Goal: Task Accomplishment & Management: Manage account settings

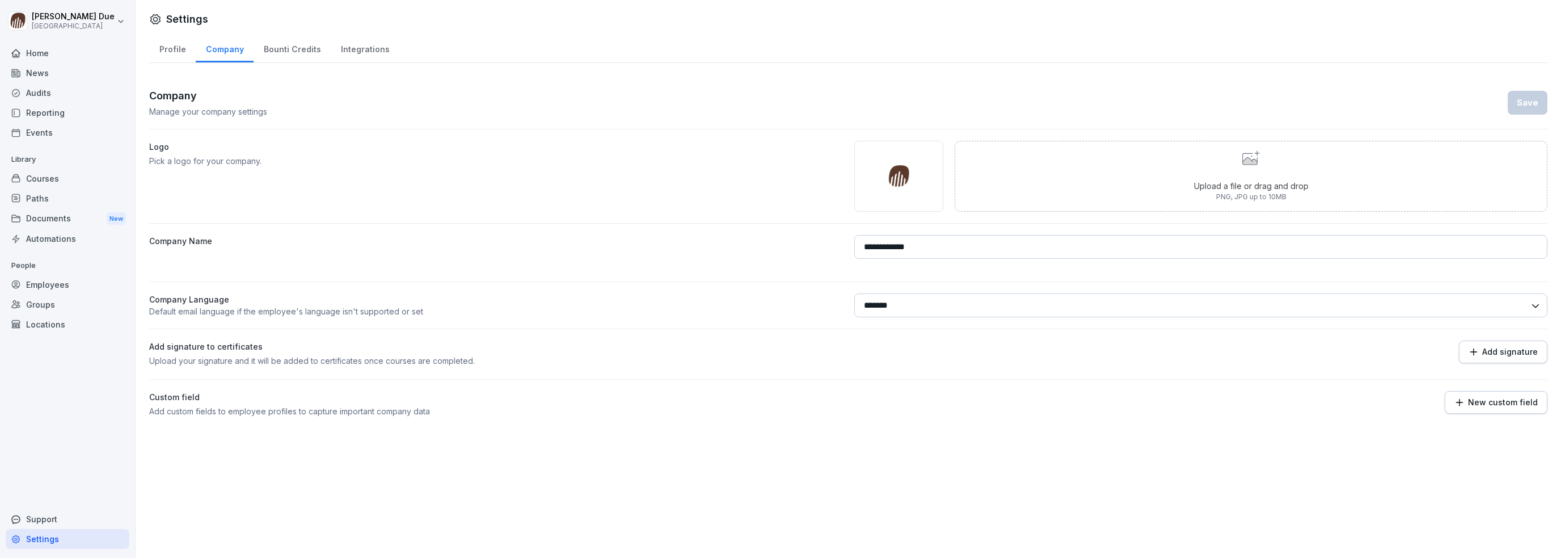
click at [49, 285] on div "Employees" at bounding box center [68, 285] width 124 height 20
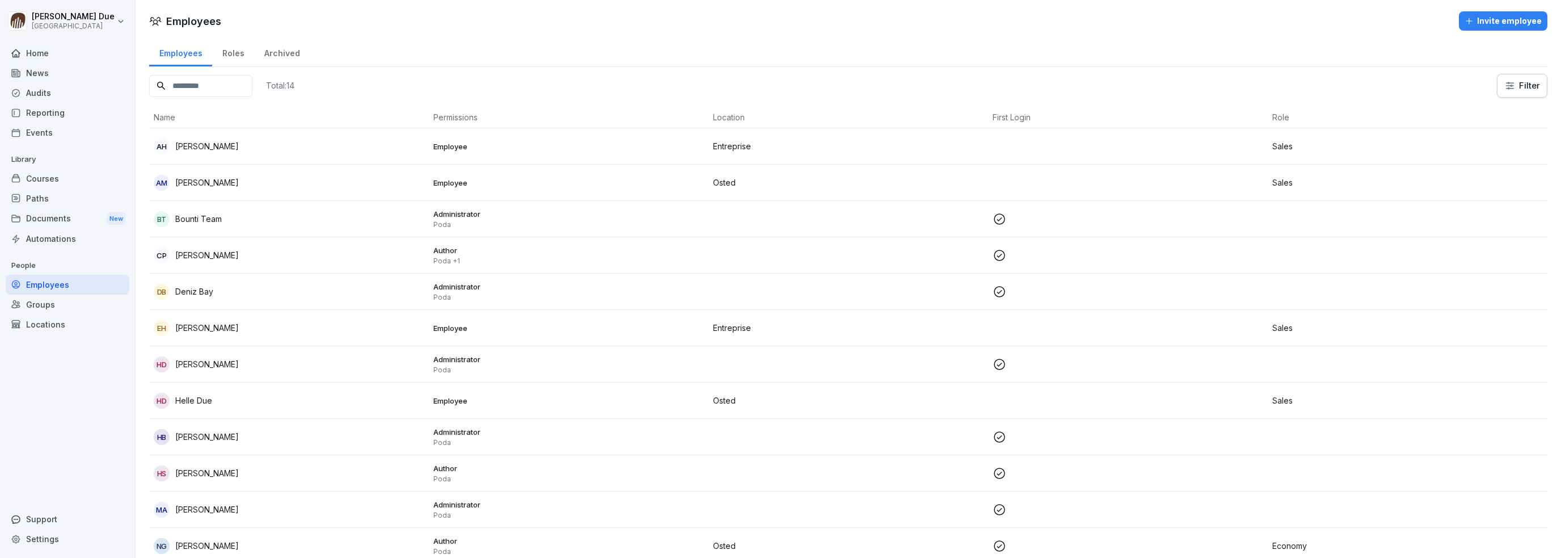
click at [36, 322] on div "Locations" at bounding box center [68, 324] width 124 height 20
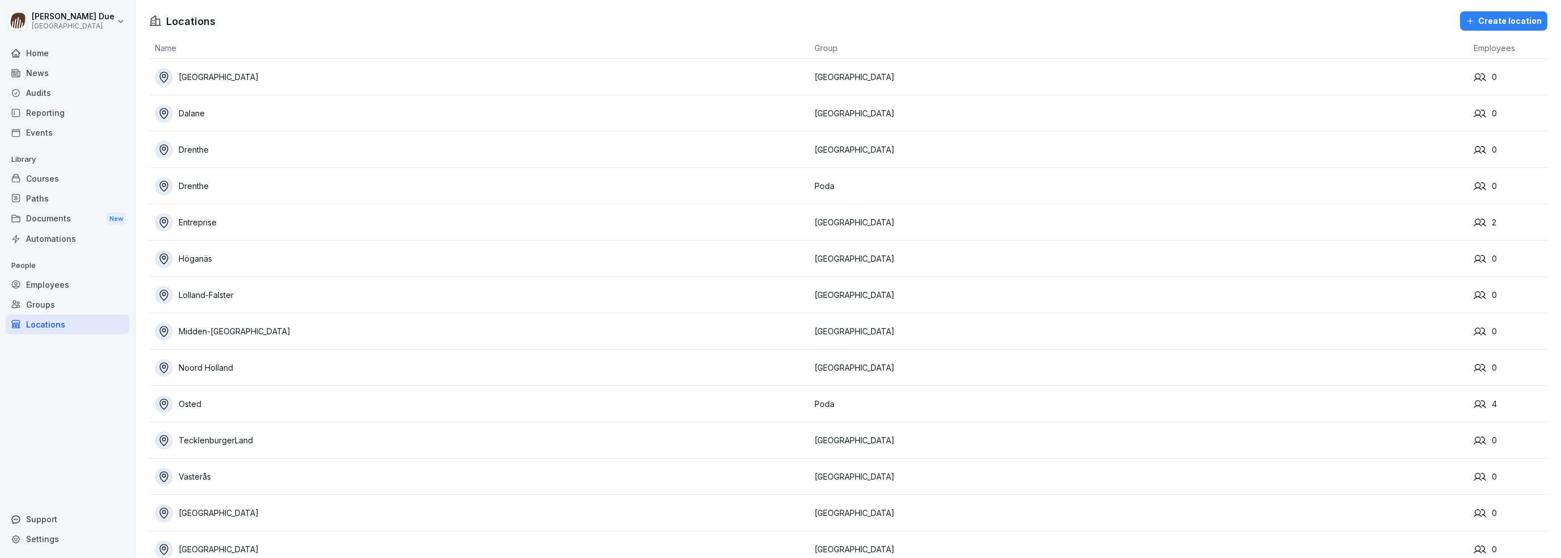
click at [202, 188] on div "Drenthe" at bounding box center [482, 186] width 654 height 18
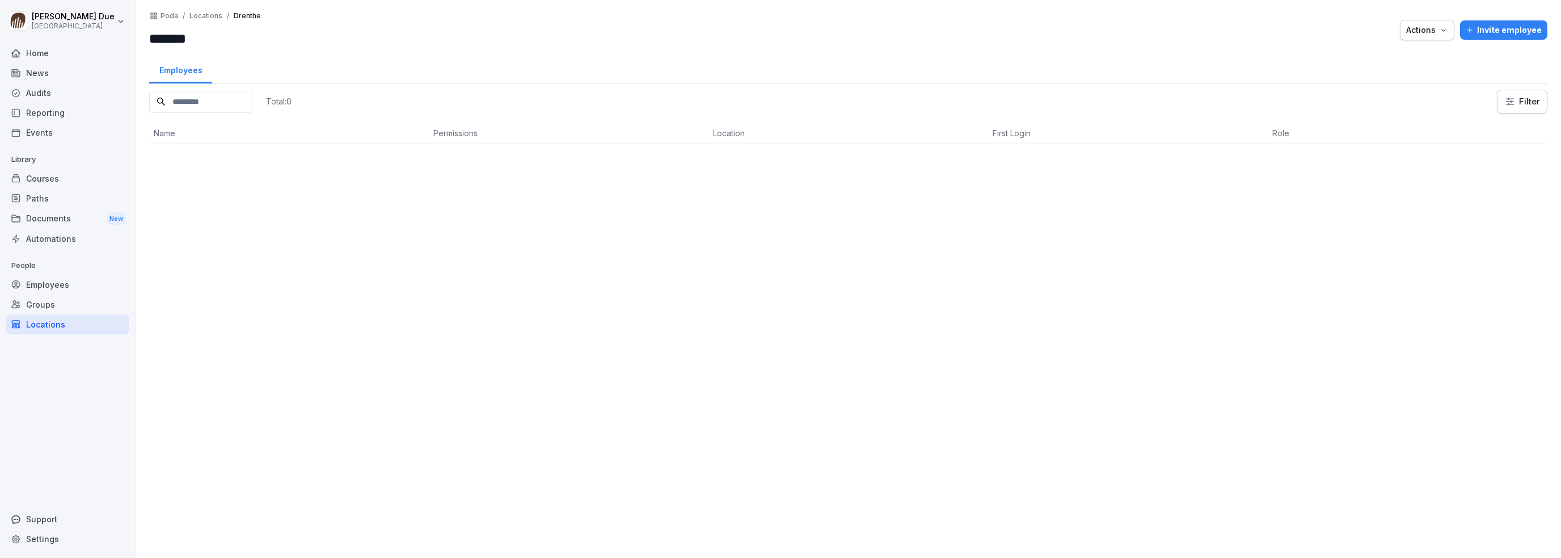
click at [1429, 32] on div "Actions" at bounding box center [1427, 30] width 42 height 12
click at [1377, 92] on p "Delete location" at bounding box center [1374, 95] width 57 height 10
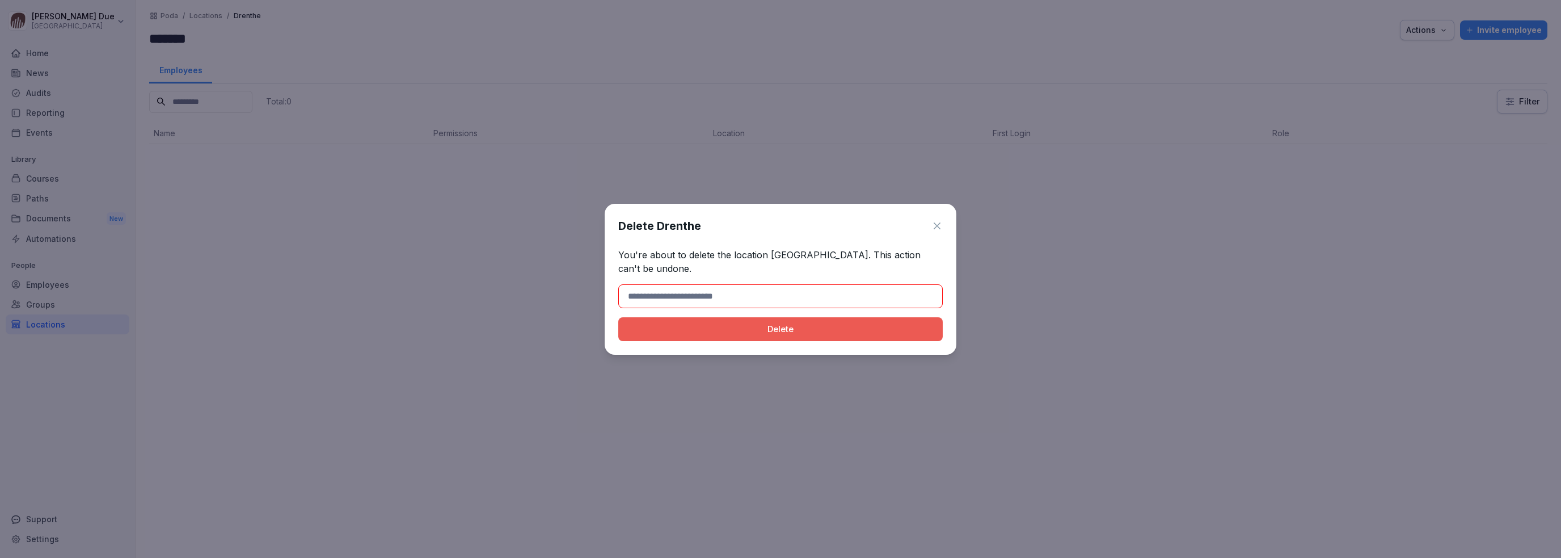
click at [781, 323] on div "Delete" at bounding box center [780, 329] width 306 height 12
type input "*******"
click at [794, 326] on div "Delete" at bounding box center [780, 329] width 306 height 12
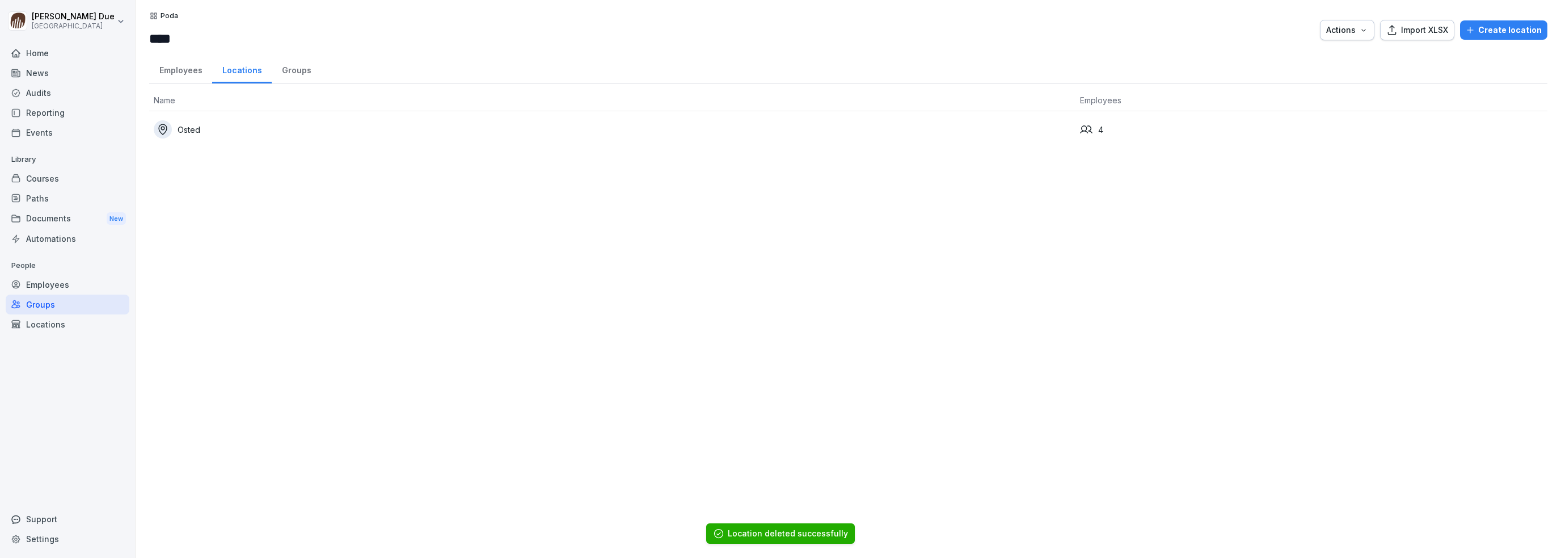
click at [39, 319] on div "Locations" at bounding box center [68, 324] width 124 height 20
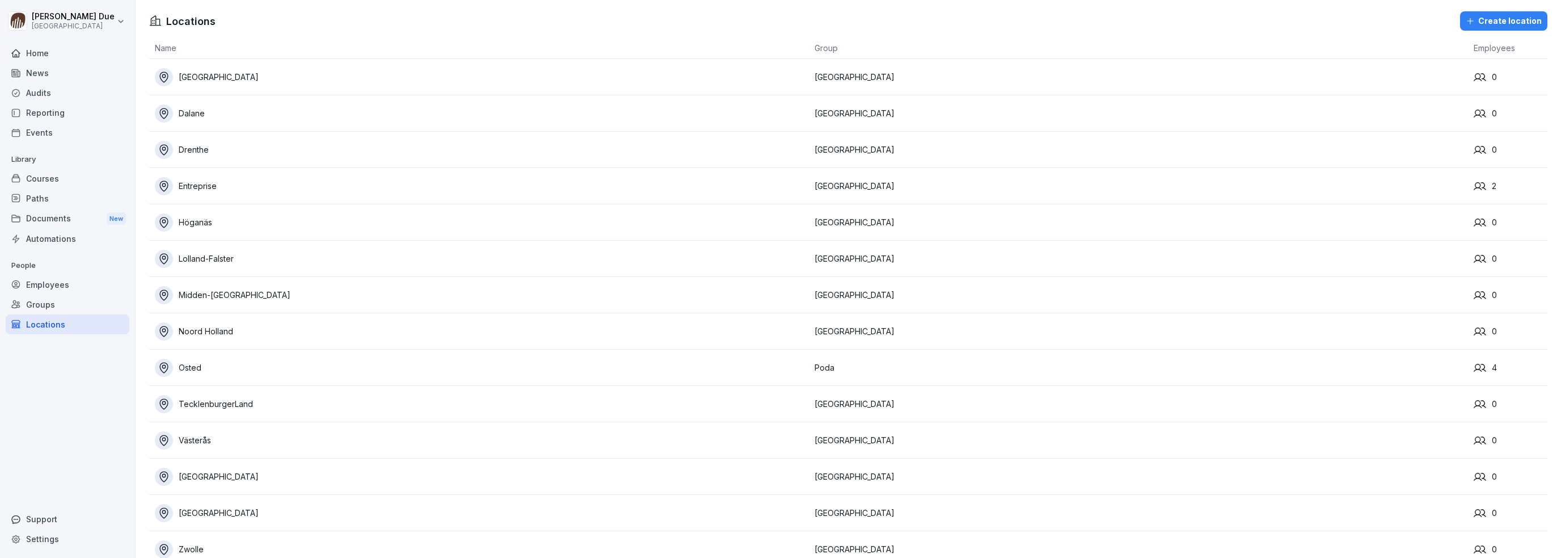
click at [191, 179] on div "Entreprise" at bounding box center [482, 186] width 654 height 18
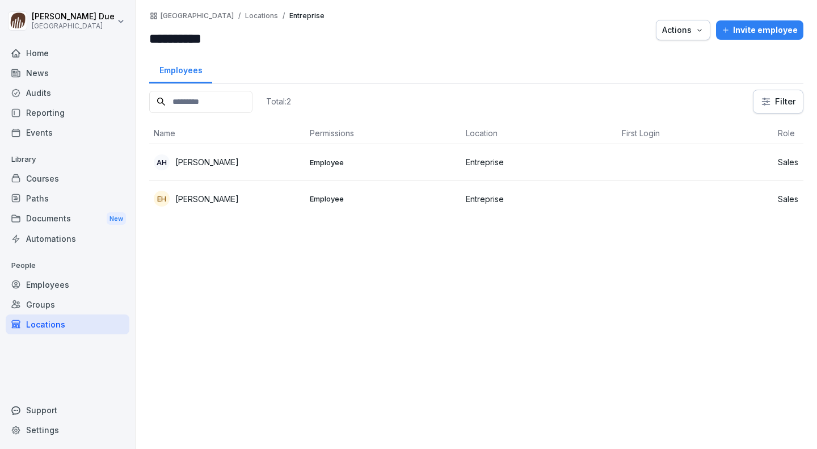
click at [52, 323] on div "Locations" at bounding box center [68, 324] width 124 height 20
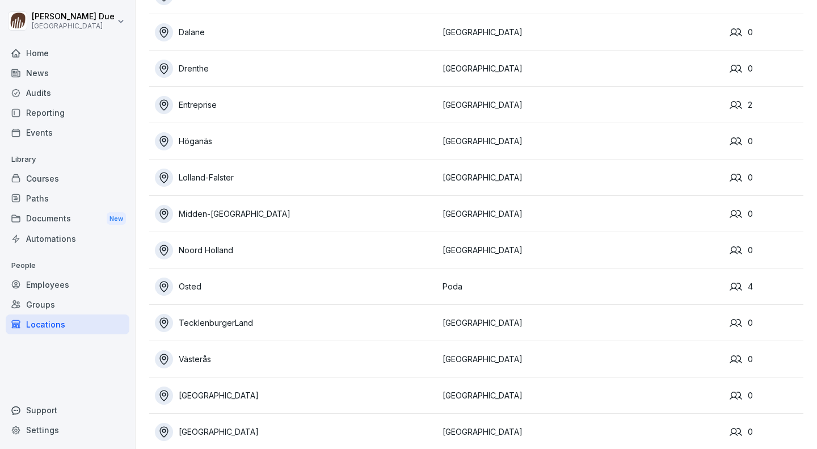
scroll to position [81, 0]
click at [203, 283] on div "Osted" at bounding box center [296, 286] width 282 height 18
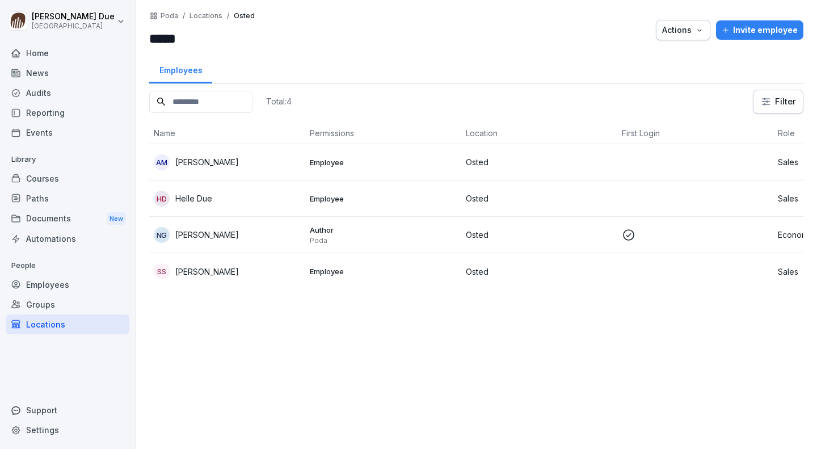
click at [50, 181] on div "Courses" at bounding box center [68, 178] width 124 height 20
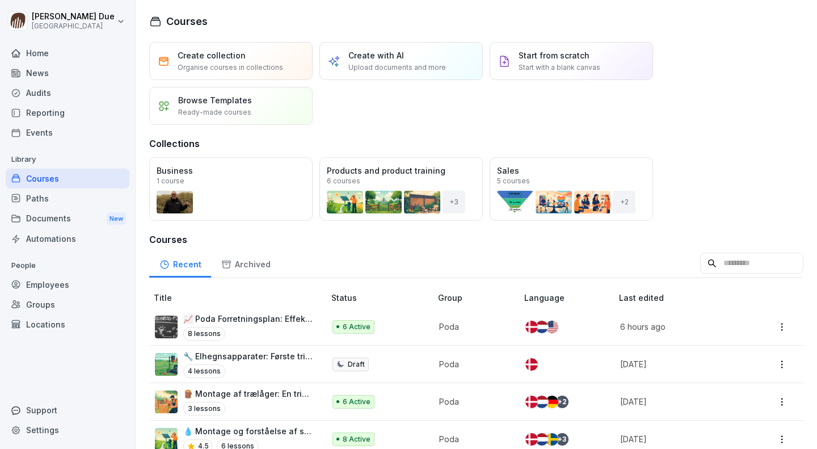
scroll to position [385, 0]
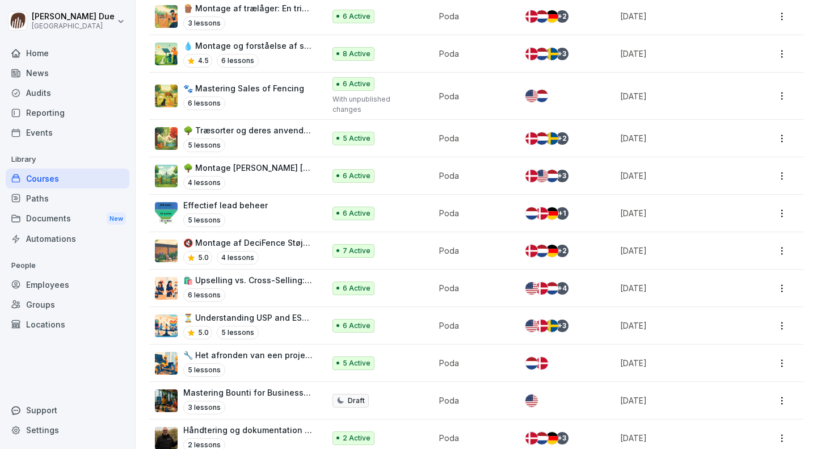
click at [261, 251] on div "5.0 4 lessons" at bounding box center [248, 258] width 130 height 14
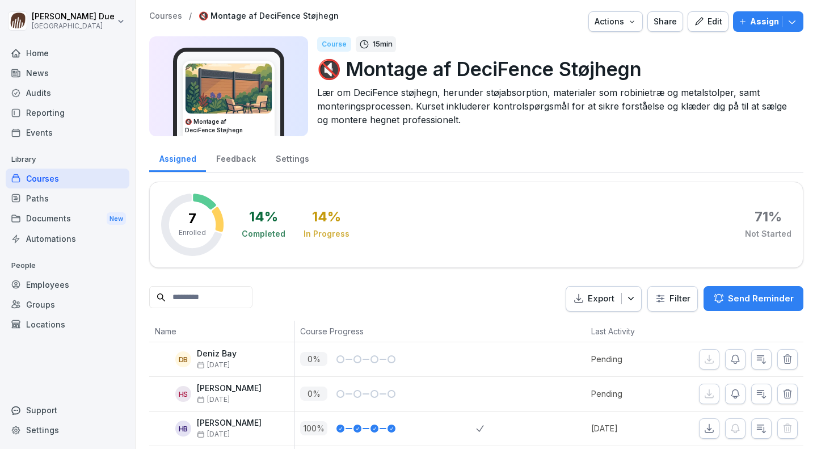
click at [699, 25] on div "Edit" at bounding box center [708, 21] width 28 height 12
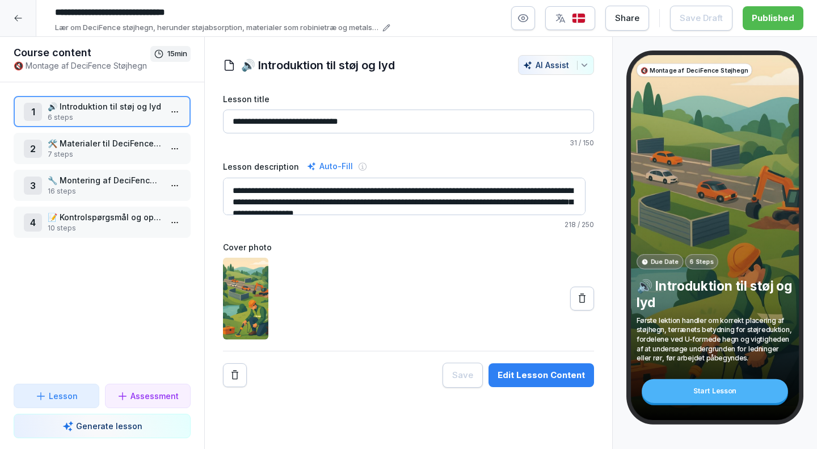
click at [525, 17] on icon "button" at bounding box center [523, 18] width 3 height 3
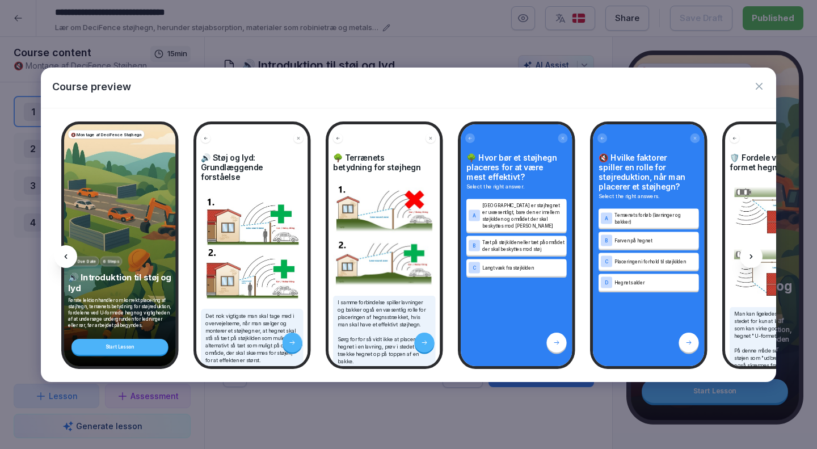
click at [762, 81] on icon "button" at bounding box center [758, 86] width 11 height 11
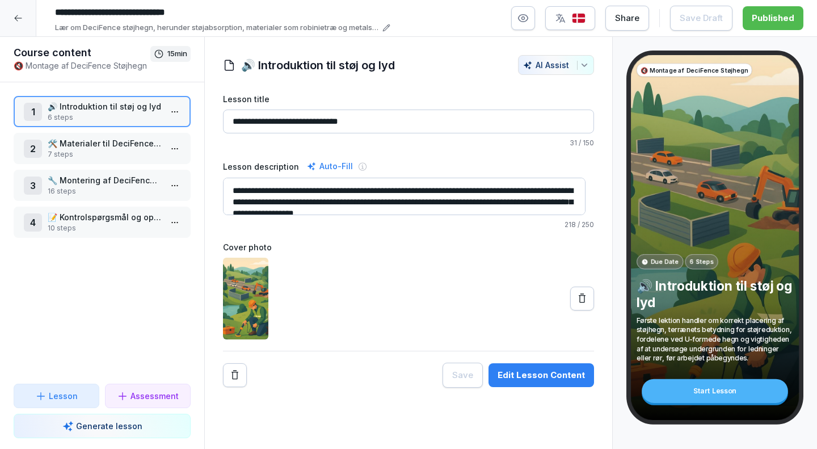
click at [16, 15] on icon at bounding box center [18, 18] width 9 height 9
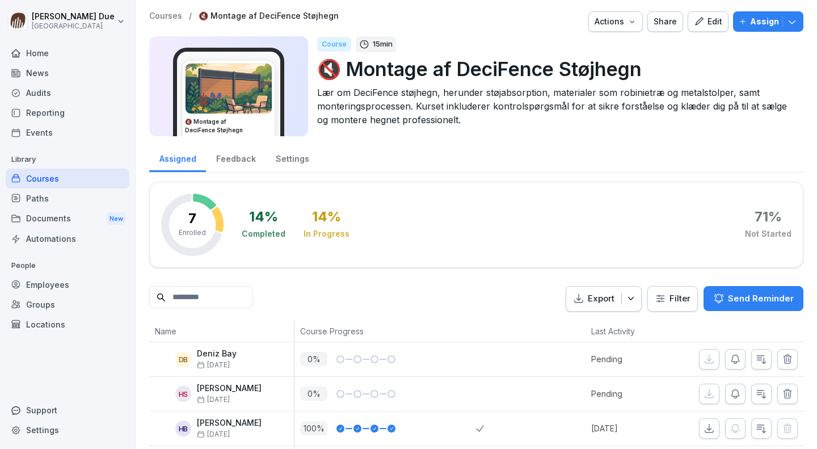
click at [550, 67] on p "🔇 Montage af DeciFence Støjhegn" at bounding box center [555, 68] width 477 height 29
click at [648, 68] on p "🔇 Montage af DeciFence Støjhegn" at bounding box center [555, 68] width 477 height 29
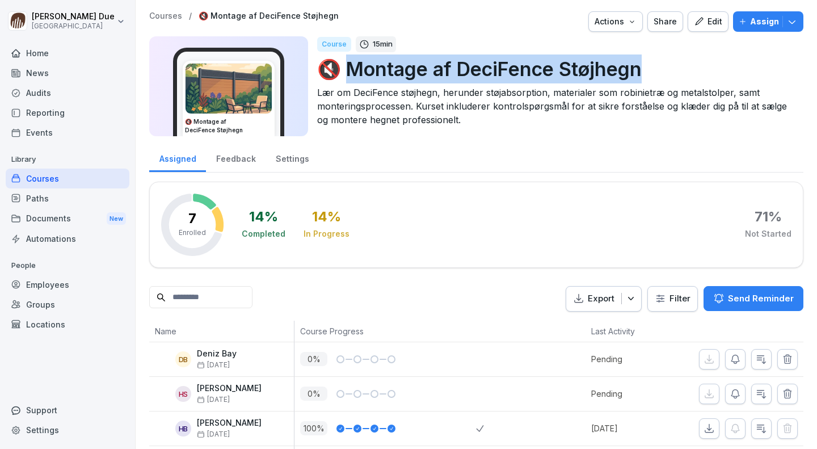
drag, startPoint x: 644, startPoint y: 67, endPoint x: 348, endPoint y: 70, distance: 295.5
click at [348, 70] on p "🔇 Montage af DeciFence Støjhegn" at bounding box center [555, 68] width 477 height 29
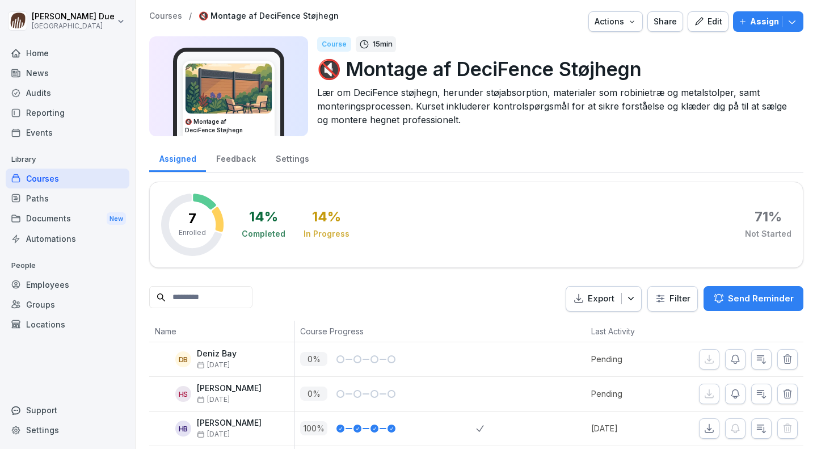
click at [541, 103] on p "Lær om DeciFence støjhegn, herunder støjabsorption, materialer som robinietræ o…" at bounding box center [555, 106] width 477 height 41
click at [579, 72] on p "🔇 Montage af DeciFence Støjhegn" at bounding box center [555, 68] width 477 height 29
click at [711, 18] on div "Edit" at bounding box center [708, 21] width 28 height 12
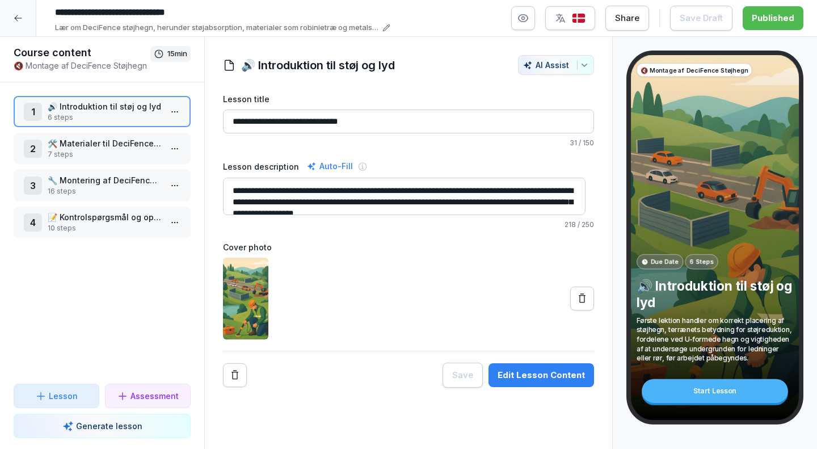
click at [104, 65] on p "🔇 Montage af DeciFence Støjhegn" at bounding box center [82, 66] width 137 height 12
click at [124, 69] on p "🔇 Montage af DeciFence Støjhegn" at bounding box center [82, 66] width 137 height 12
click at [16, 15] on icon at bounding box center [18, 18] width 9 height 9
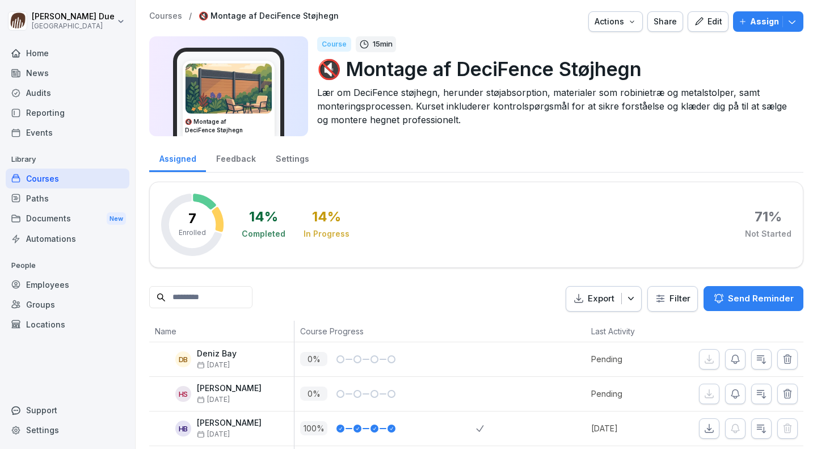
click at [56, 182] on div "Courses" at bounding box center [68, 178] width 124 height 20
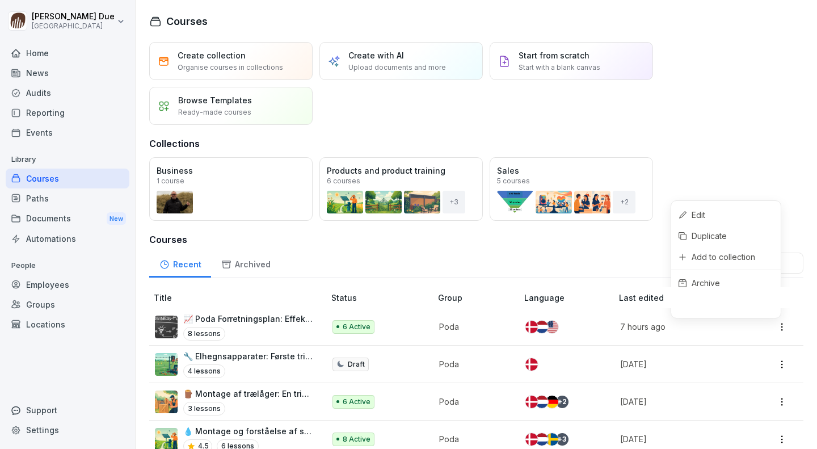
click at [777, 330] on html "Peter Due Poda Academy Home News Audits Reporting Events Library Courses Paths …" at bounding box center [408, 224] width 817 height 449
click at [708, 212] on div "Edit" at bounding box center [725, 214] width 109 height 21
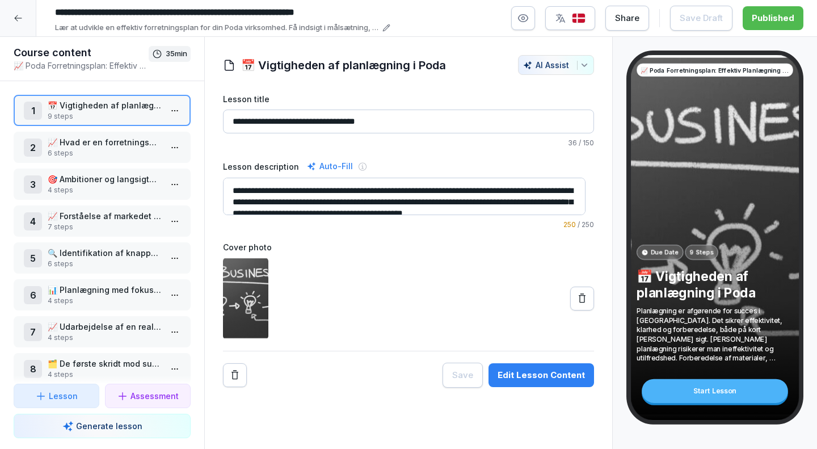
click at [125, 64] on p "📈 Poda Forretningsplan: Effektiv Planlægning og Strategi med audiofil" at bounding box center [81, 66] width 135 height 12
click at [19, 17] on icon at bounding box center [18, 18] width 9 height 9
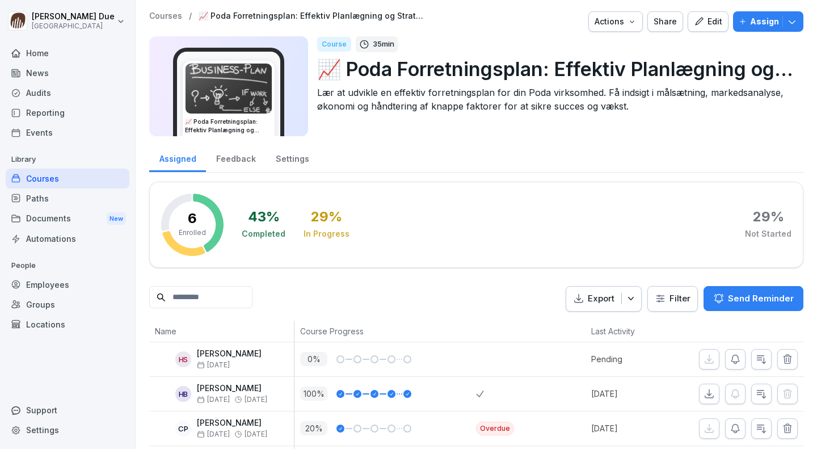
click at [44, 280] on div "Employees" at bounding box center [68, 285] width 124 height 20
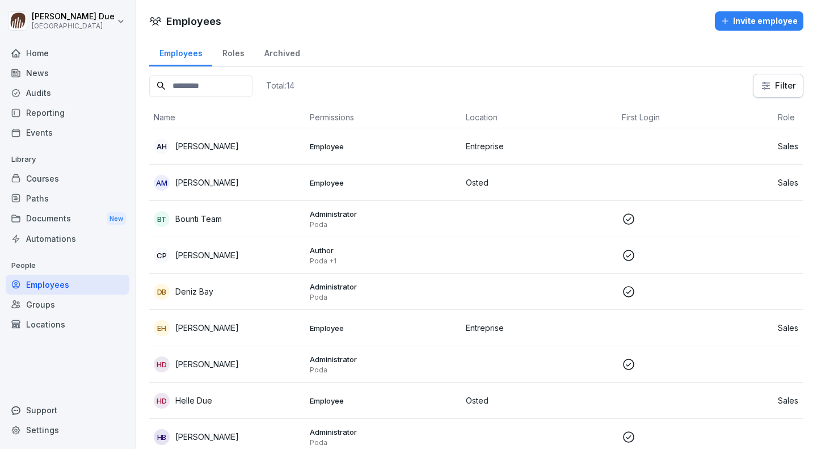
click at [217, 183] on p "[PERSON_NAME]" at bounding box center [207, 182] width 64 height 12
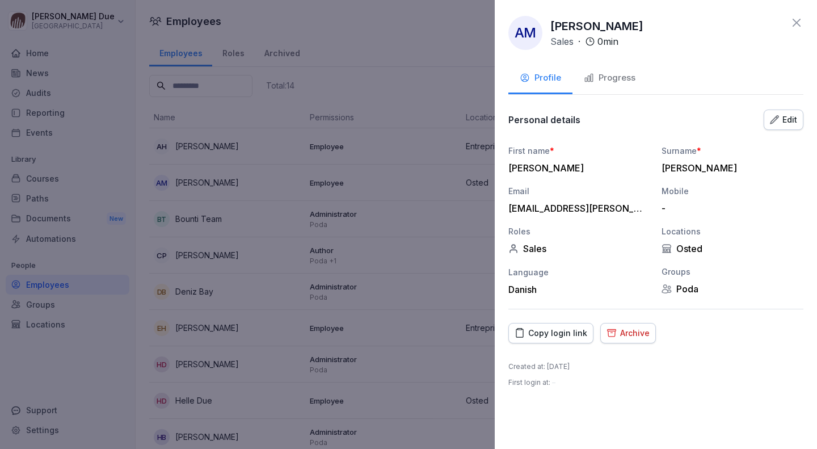
click at [784, 124] on div "Edit" at bounding box center [783, 119] width 27 height 12
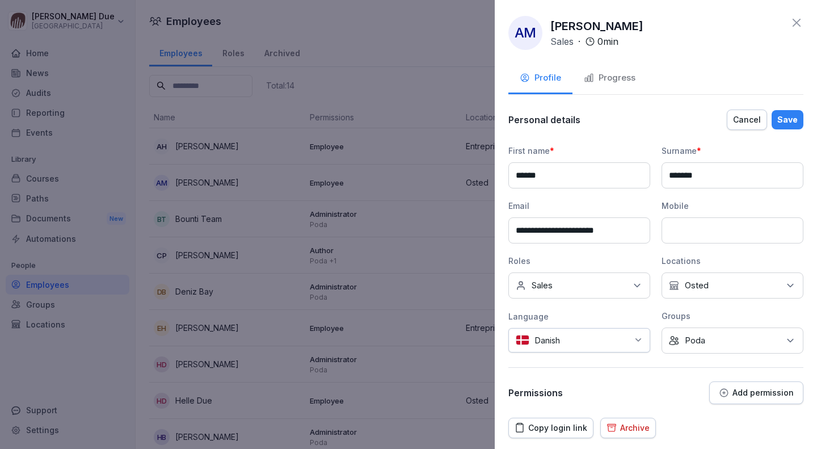
click at [737, 390] on p "Add permission" at bounding box center [762, 392] width 61 height 9
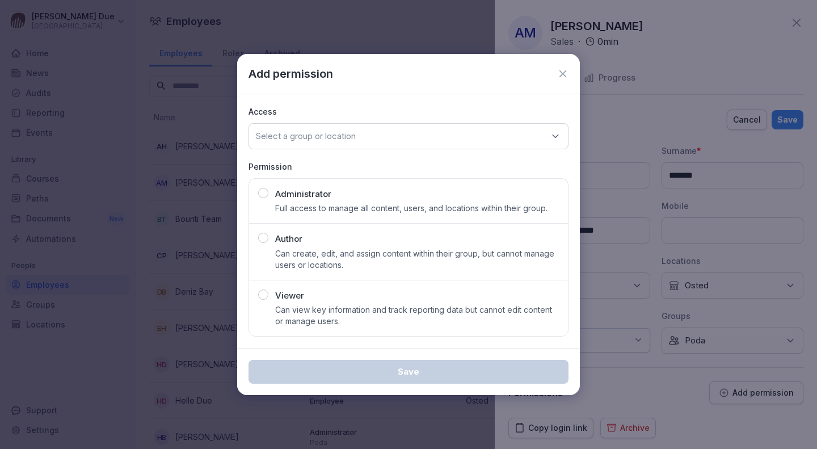
click at [270, 288] on button "Viewer Can view key information and track reporting data but cannot edit conten…" at bounding box center [408, 308] width 320 height 57
click at [447, 138] on div "Select a group or location" at bounding box center [408, 136] width 320 height 26
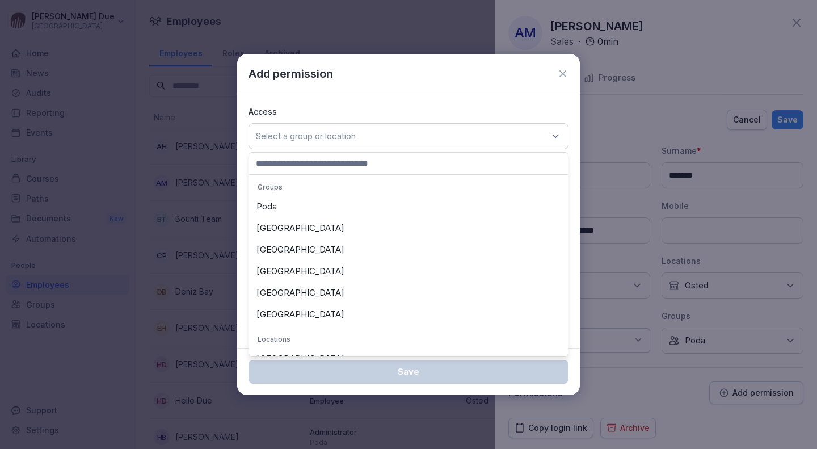
click at [371, 210] on div "Poda" at bounding box center [408, 207] width 313 height 22
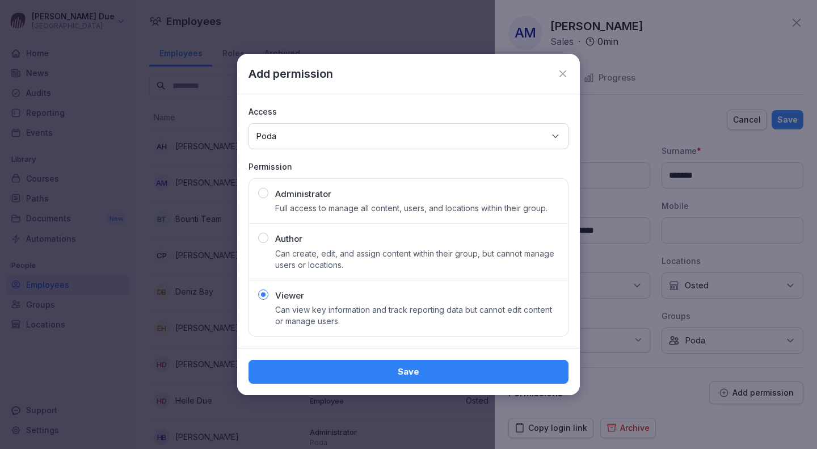
click at [409, 365] on button "Save" at bounding box center [408, 372] width 320 height 24
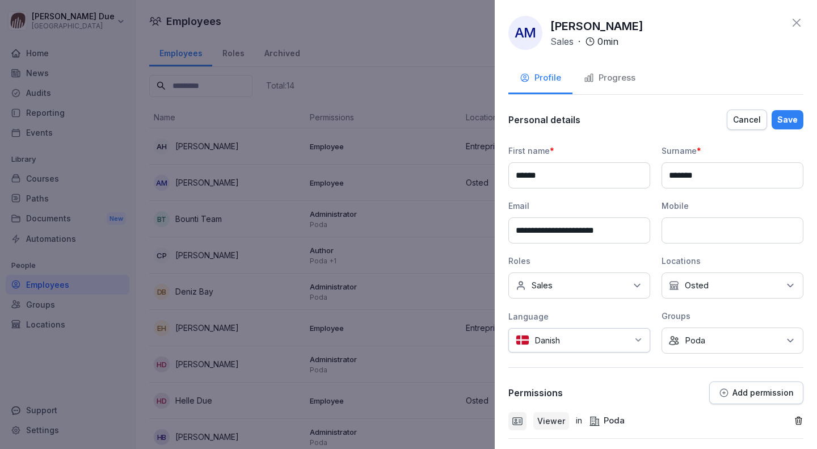
click at [782, 119] on div "Save" at bounding box center [787, 119] width 20 height 12
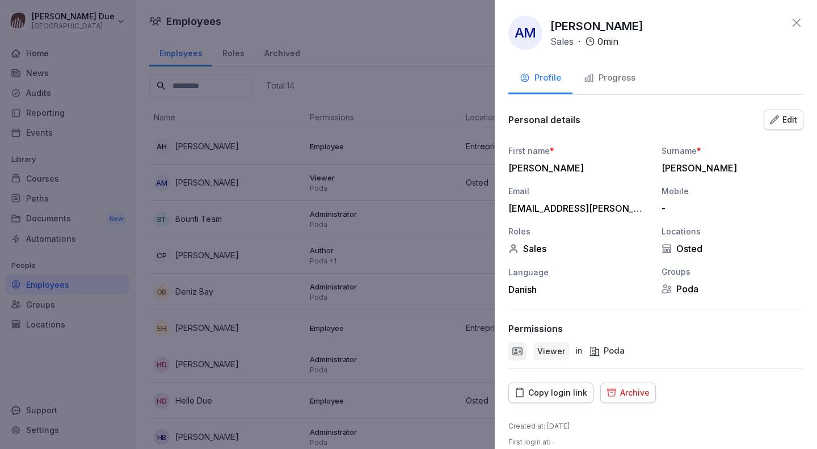
click at [792, 26] on icon at bounding box center [796, 23] width 8 height 8
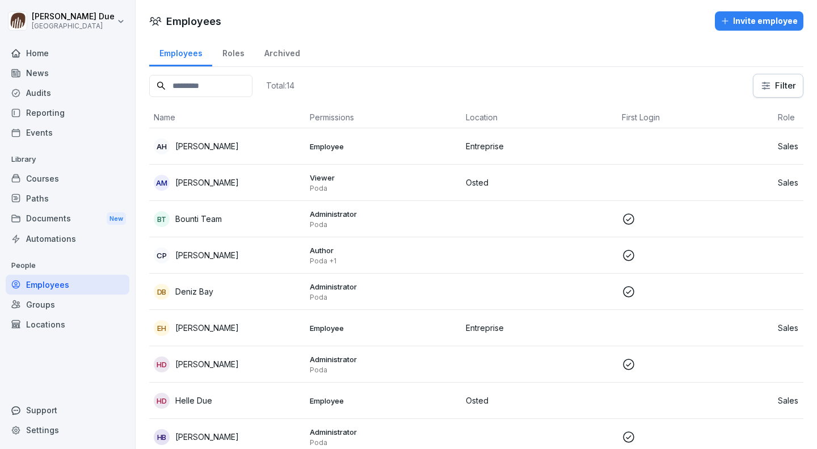
click at [74, 304] on div "Groups" at bounding box center [68, 304] width 124 height 20
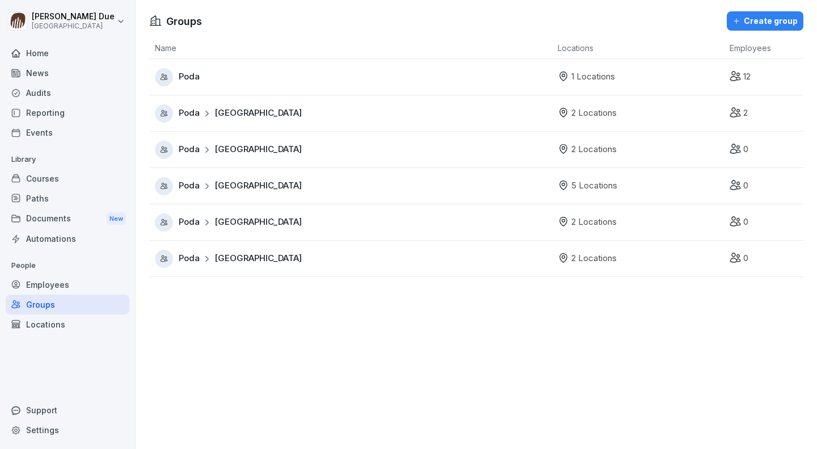
click at [57, 280] on div "Employees" at bounding box center [68, 285] width 124 height 20
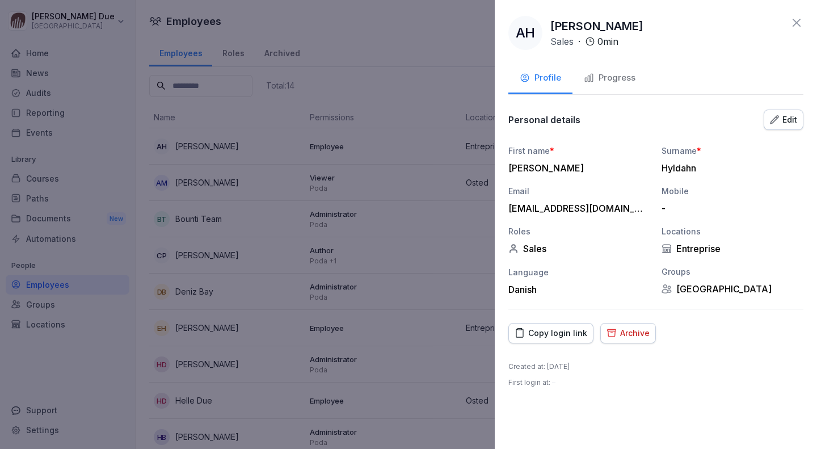
click at [802, 21] on icon at bounding box center [796, 23] width 14 height 14
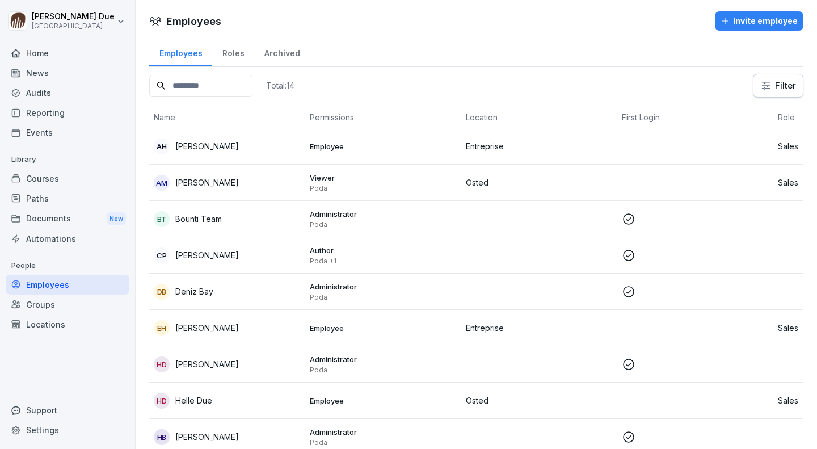
click at [69, 179] on div "Courses" at bounding box center [68, 178] width 124 height 20
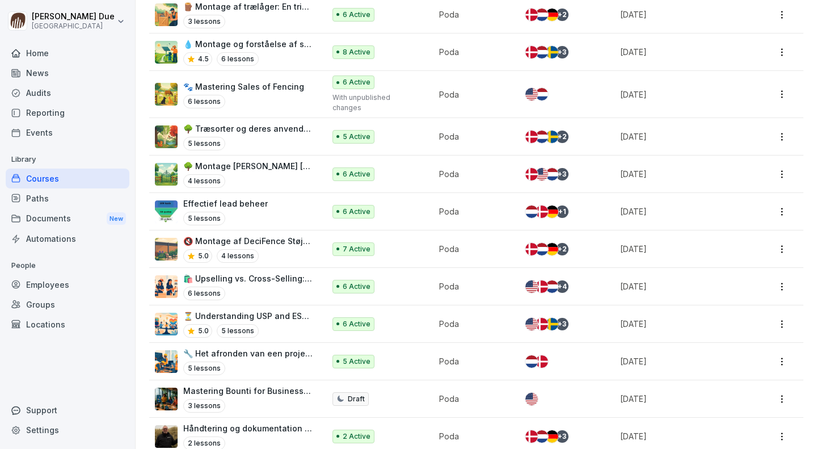
scroll to position [387, 0]
click at [79, 290] on div "Employees" at bounding box center [68, 285] width 124 height 20
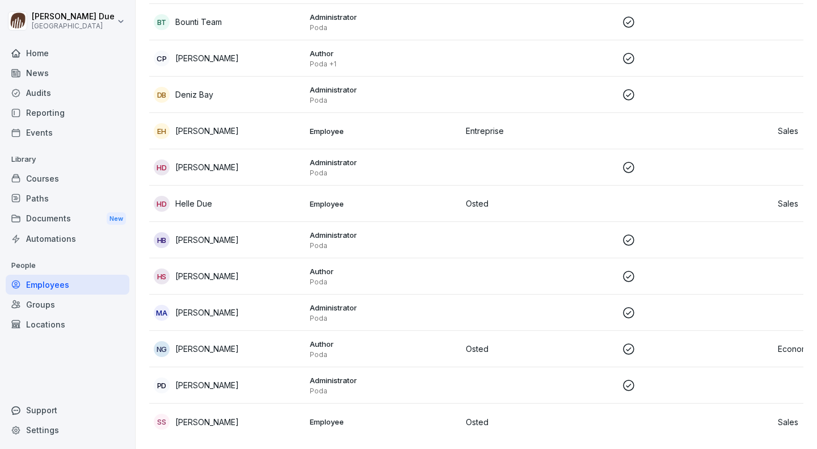
scroll to position [11, 0]
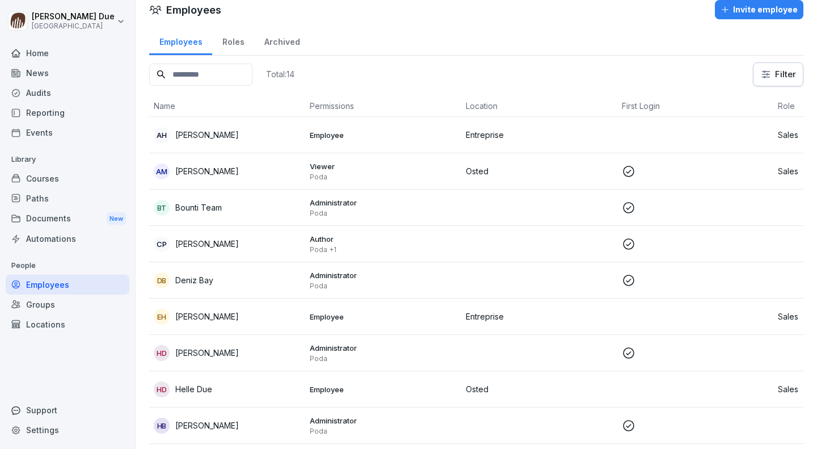
click at [767, 12] on div "Invite employee" at bounding box center [758, 9] width 77 height 12
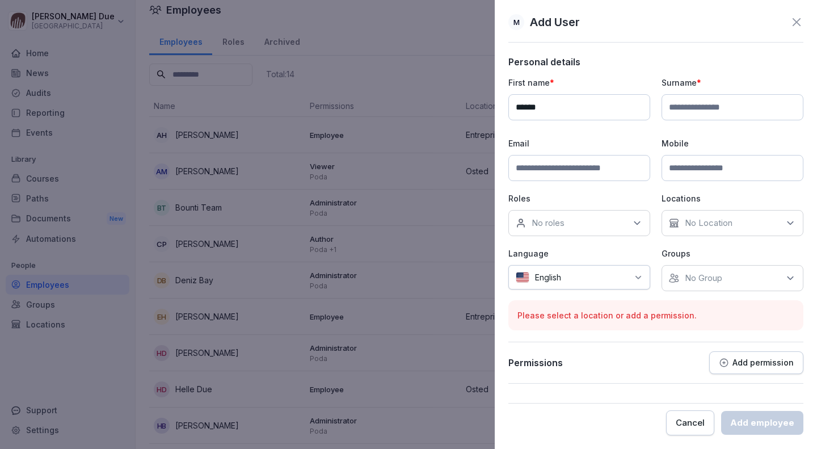
type input "******"
type input "**********"
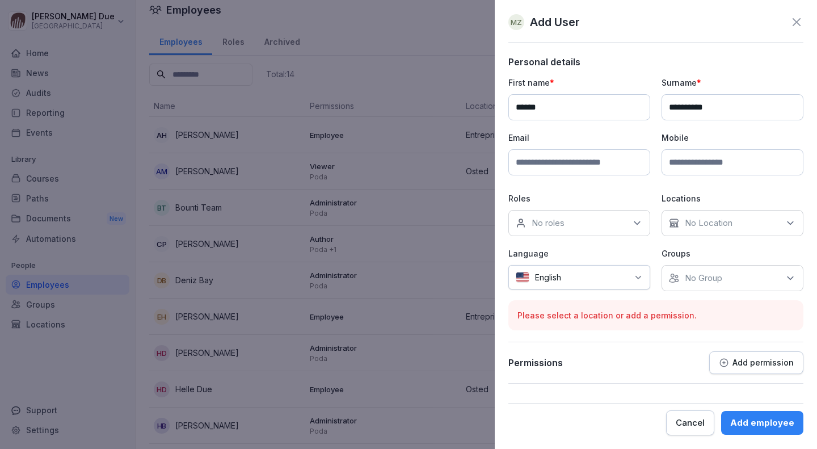
click at [585, 162] on input at bounding box center [579, 162] width 142 height 26
type input "**********"
click at [638, 223] on icon at bounding box center [637, 223] width 6 height 3
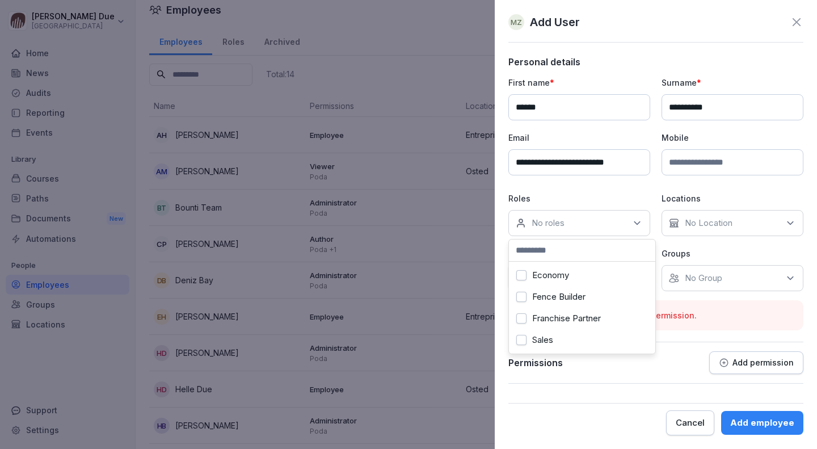
click at [568, 292] on label "Fence Builder" at bounding box center [558, 297] width 53 height 10
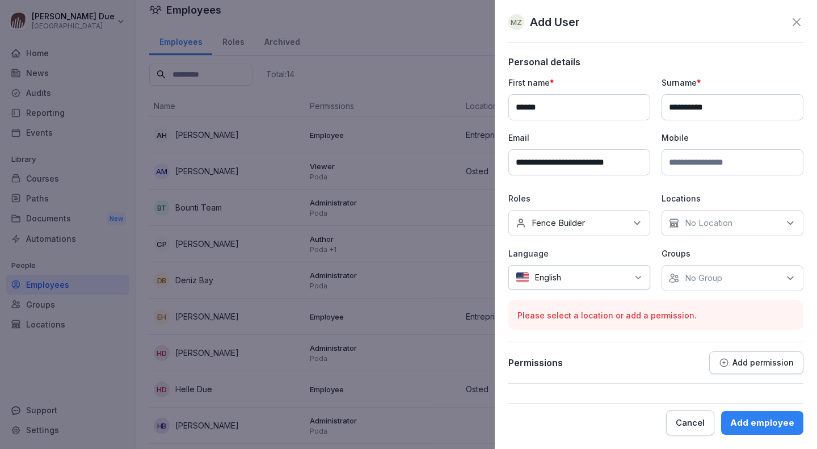
click at [714, 226] on p "No Location" at bounding box center [709, 222] width 48 height 11
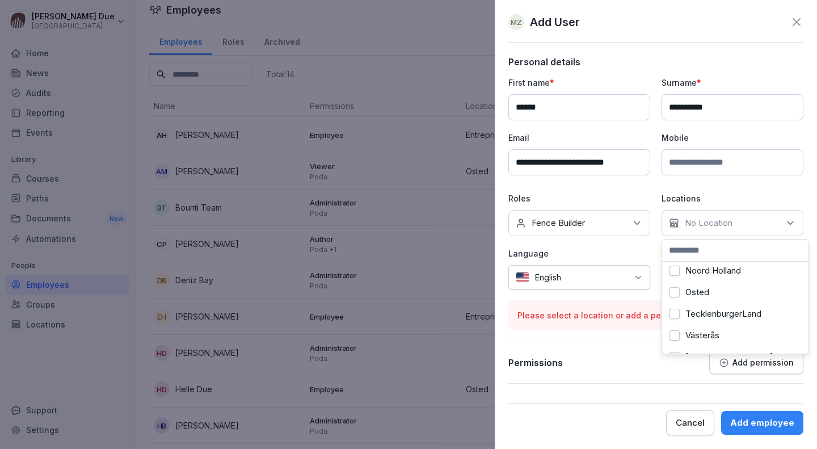
scroll to position [168, 0]
click at [678, 284] on button "Osted" at bounding box center [674, 289] width 10 height 10
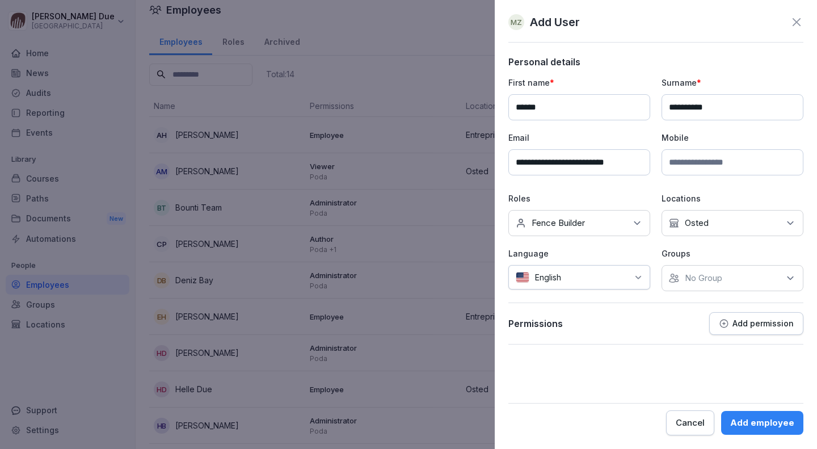
click at [685, 183] on div "**********" at bounding box center [655, 184] width 295 height 214
click at [636, 284] on div "English" at bounding box center [579, 277] width 142 height 24
type input "**"
click at [560, 335] on div "Swedish" at bounding box center [559, 332] width 91 height 25
click at [707, 276] on p "No Group" at bounding box center [703, 277] width 37 height 11
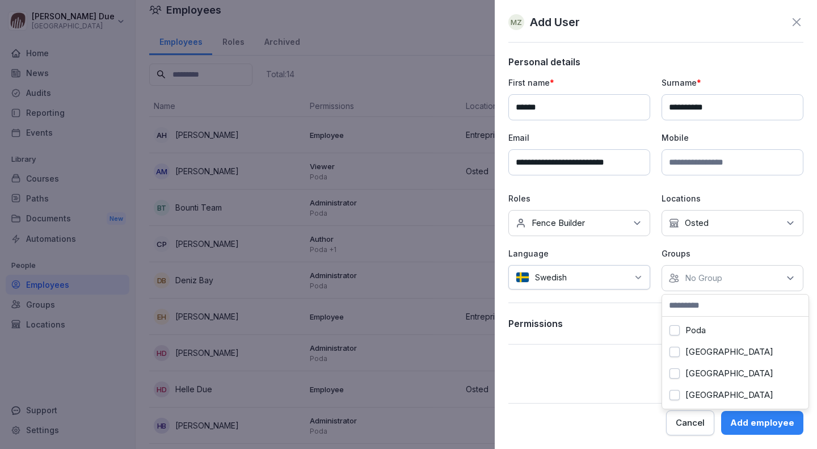
click at [672, 330] on button "Poda" at bounding box center [674, 330] width 10 height 10
click at [601, 349] on form "**********" at bounding box center [655, 245] width 295 height 379
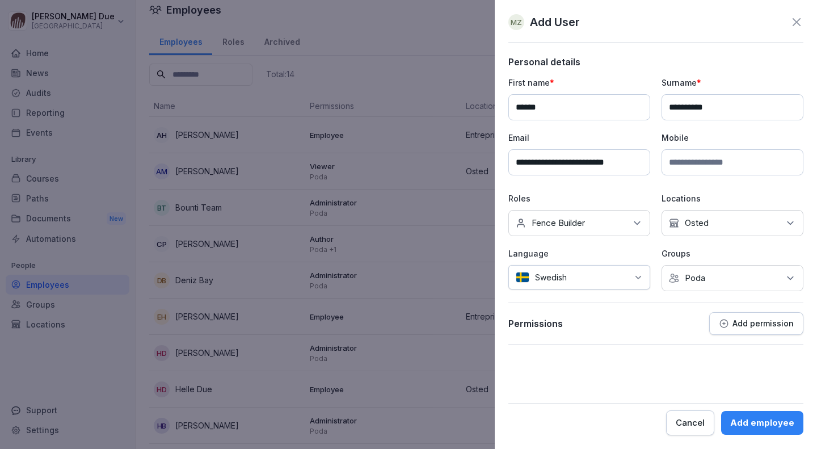
click at [763, 322] on p "Add permission" at bounding box center [762, 323] width 61 height 9
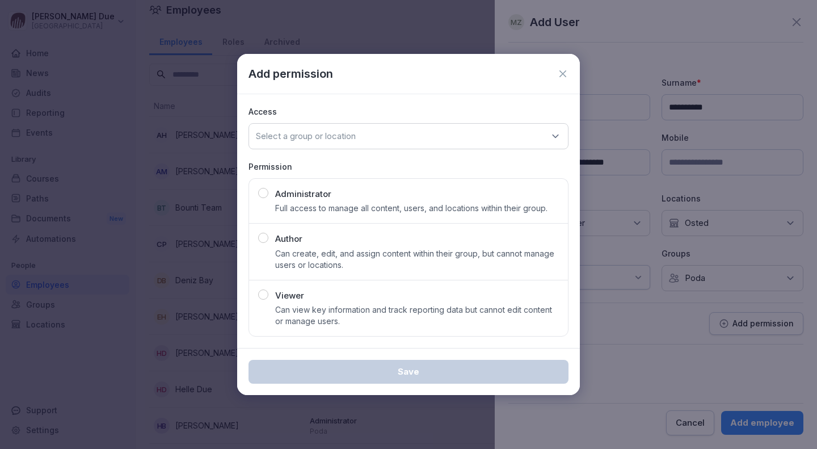
click at [323, 142] on div "Select a group or location" at bounding box center [408, 136] width 320 height 26
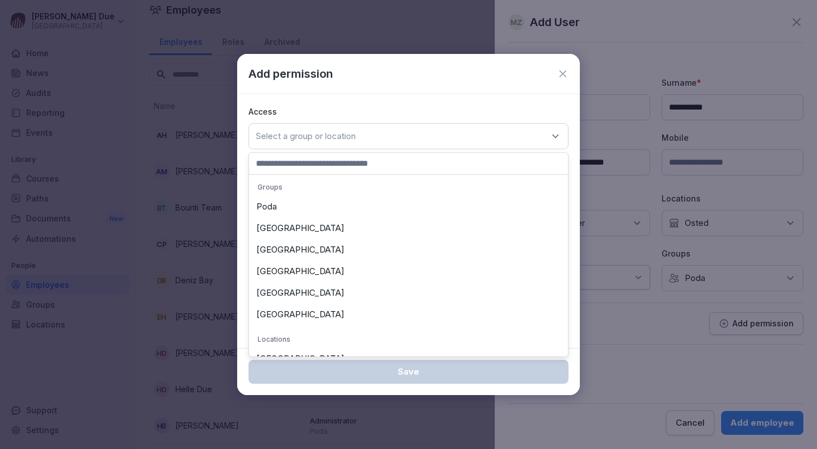
click at [279, 211] on div "Poda" at bounding box center [408, 207] width 313 height 22
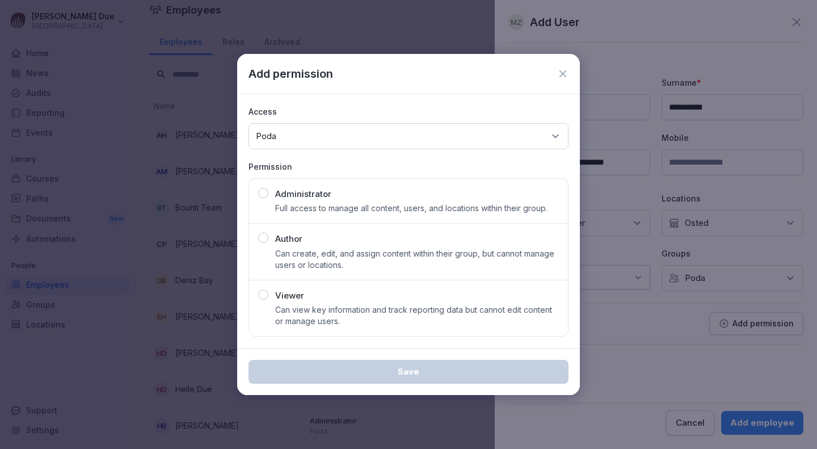
click at [267, 290] on div "button" at bounding box center [263, 294] width 10 height 10
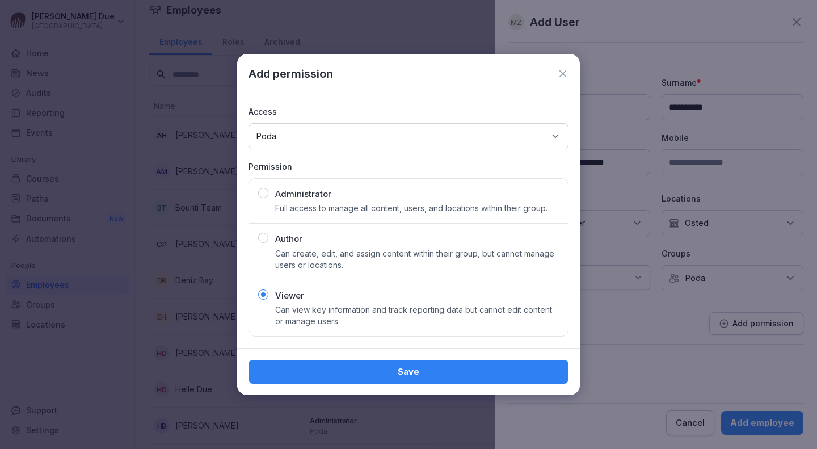
click at [267, 238] on div "button" at bounding box center [263, 238] width 10 height 10
click at [439, 368] on div "Save" at bounding box center [408, 371] width 302 height 12
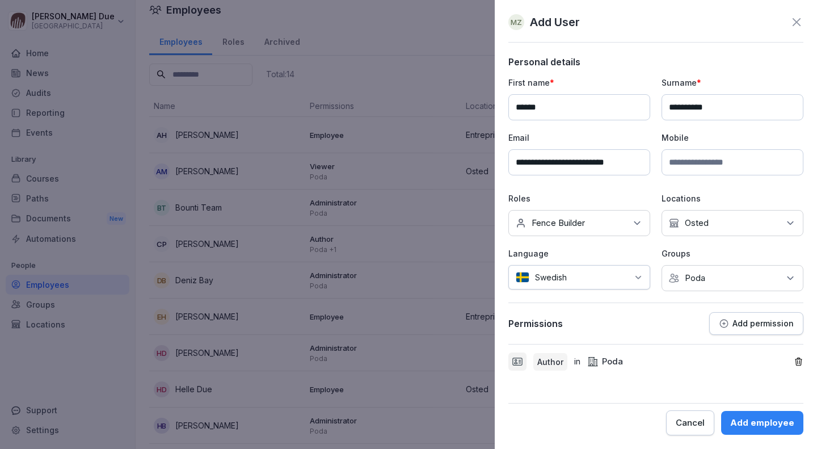
click at [778, 419] on div "Add employee" at bounding box center [762, 422] width 64 height 12
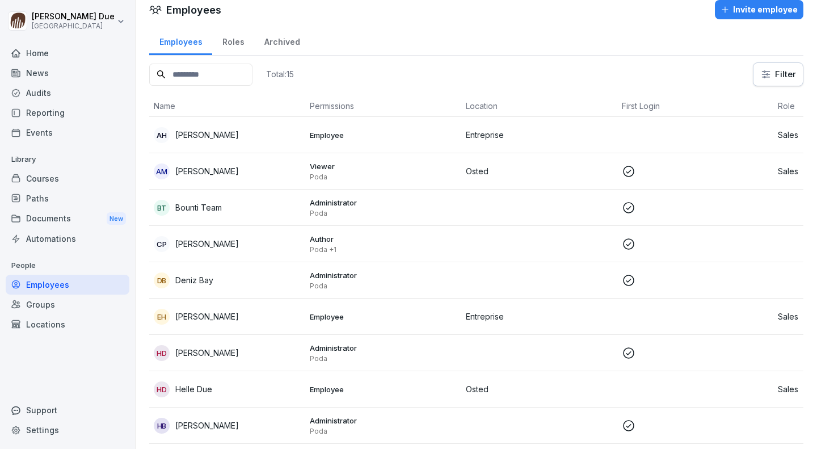
click at [64, 175] on div "Courses" at bounding box center [68, 178] width 124 height 20
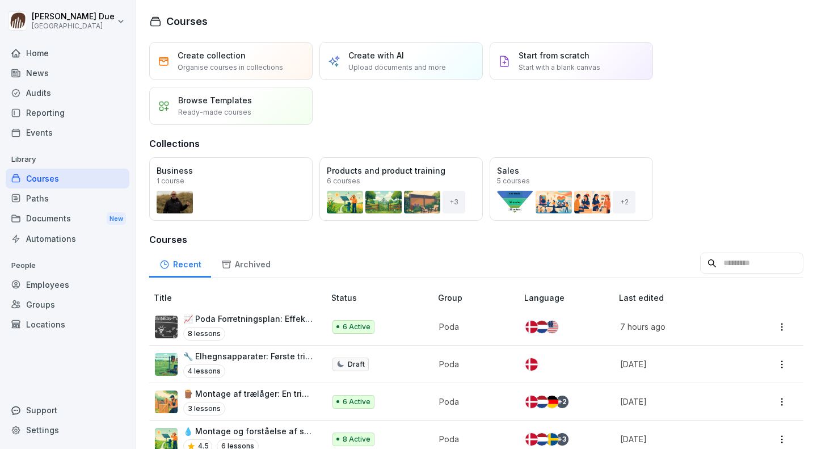
click at [229, 354] on p "🔧 Elhegnsapparater: Første trin ind i elhegns-verdenen" at bounding box center [248, 356] width 130 height 12
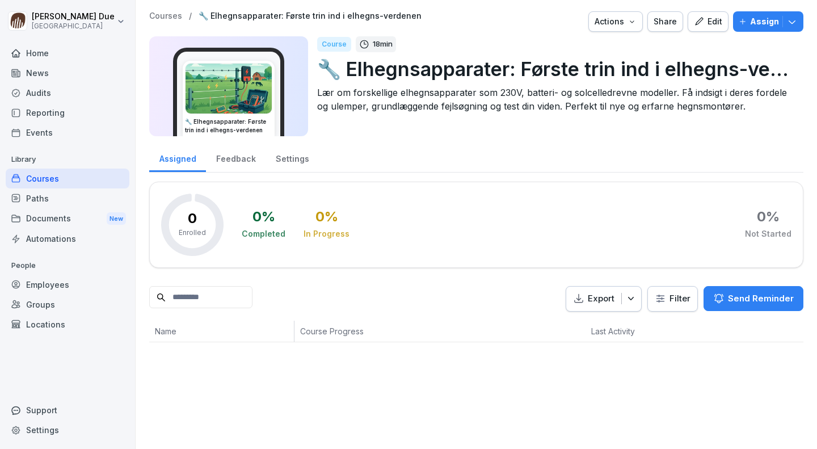
click at [696, 24] on icon "button" at bounding box center [699, 21] width 10 height 10
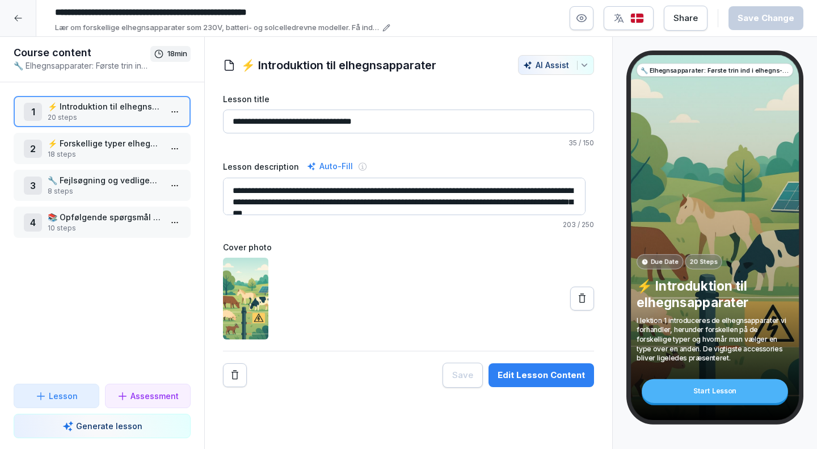
click at [19, 14] on icon at bounding box center [18, 18] width 9 height 9
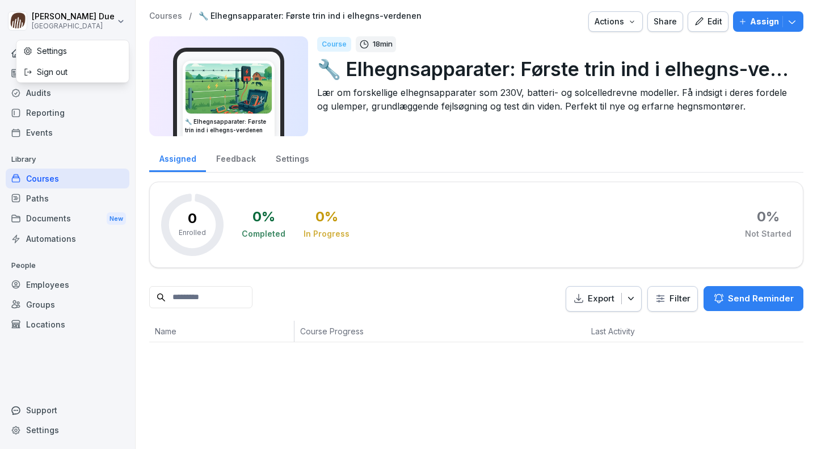
click at [76, 214] on html "Peter Due Poda Academy Home News Audits Reporting Events Library Courses Paths …" at bounding box center [408, 224] width 817 height 449
click at [44, 178] on html "Peter Due Poda Academy Home News Audits Reporting Events Library Courses Paths …" at bounding box center [408, 224] width 817 height 449
click at [44, 178] on div "Courses" at bounding box center [68, 178] width 124 height 20
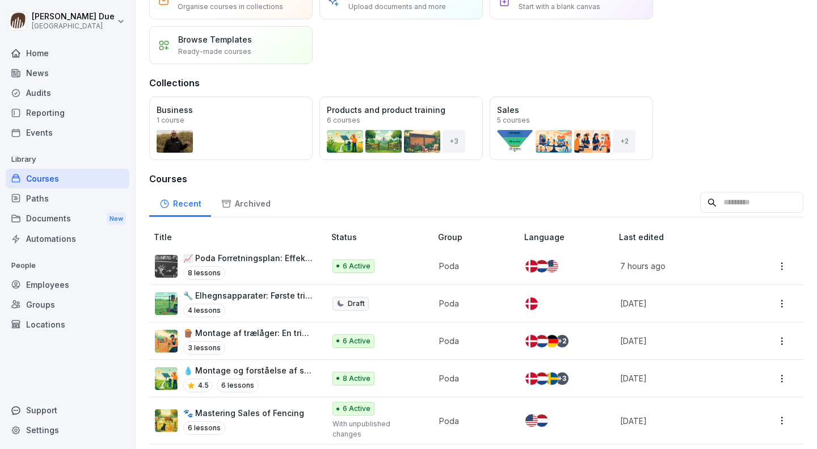
scroll to position [133, 0]
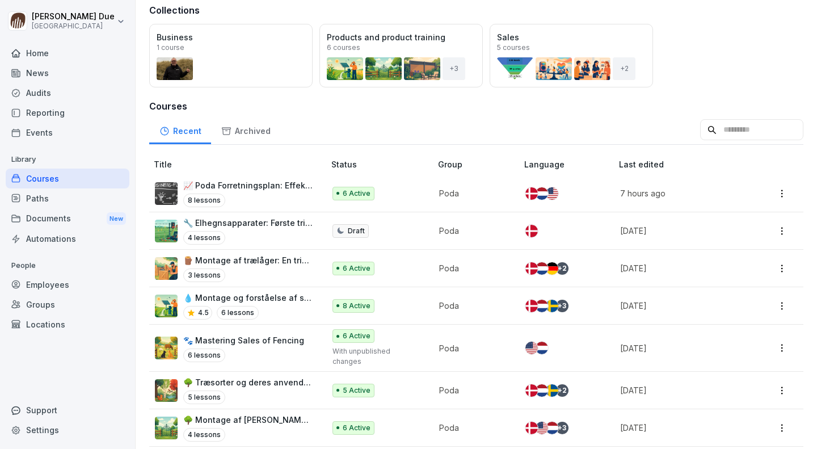
click at [247, 271] on div "3 lessons" at bounding box center [248, 275] width 130 height 14
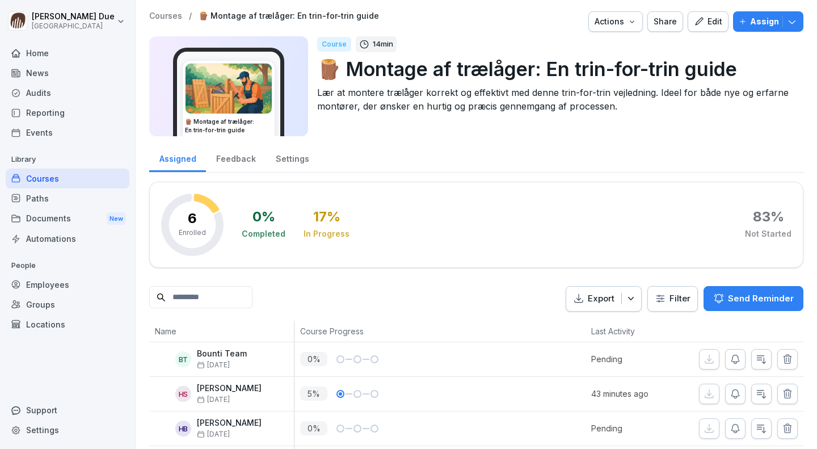
click at [696, 23] on icon "button" at bounding box center [699, 21] width 10 height 10
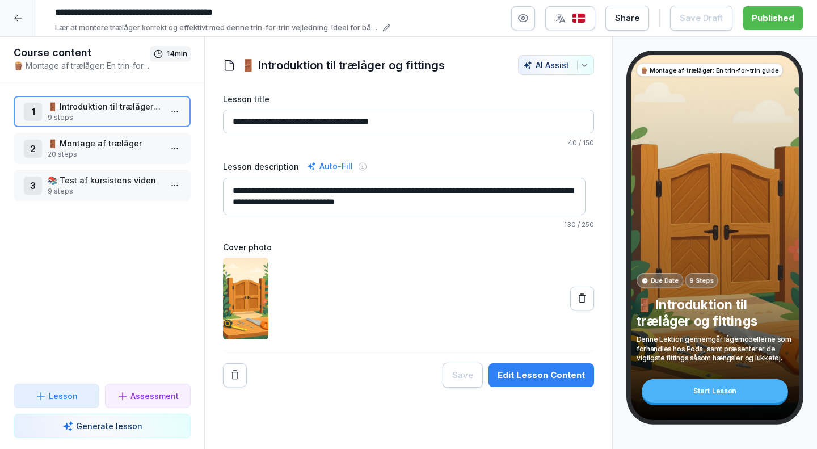
click at [526, 12] on icon "button" at bounding box center [522, 17] width 11 height 11
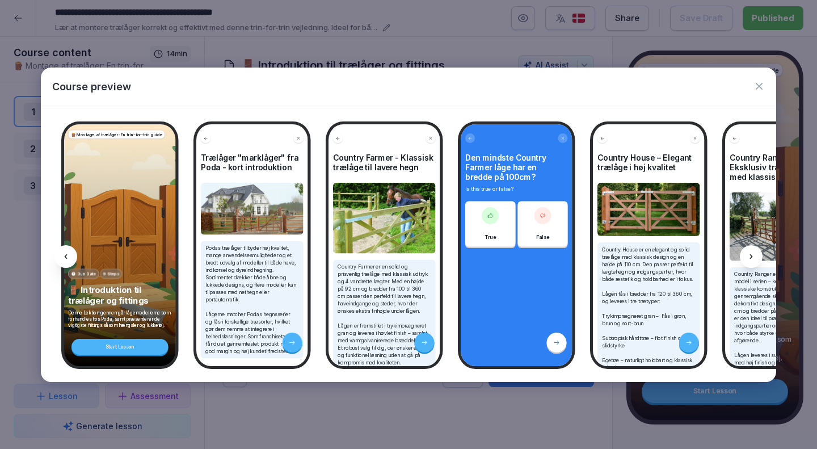
click at [758, 86] on icon "button" at bounding box center [758, 86] width 7 height 7
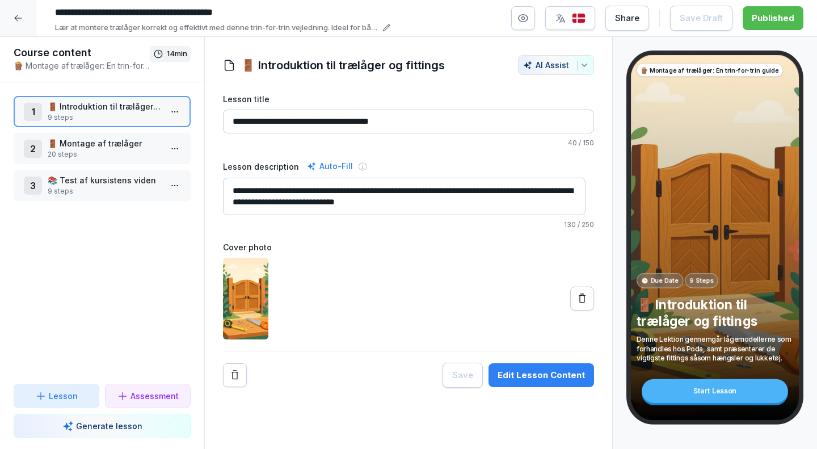
click at [758, 86] on div "🪵 Montage af trælåger: En trin-for-trin guide Due Date 9 Steps 🚪 Introduktion t…" at bounding box center [715, 237] width 168 height 365
click at [54, 393] on p "Lesson" at bounding box center [63, 396] width 29 height 12
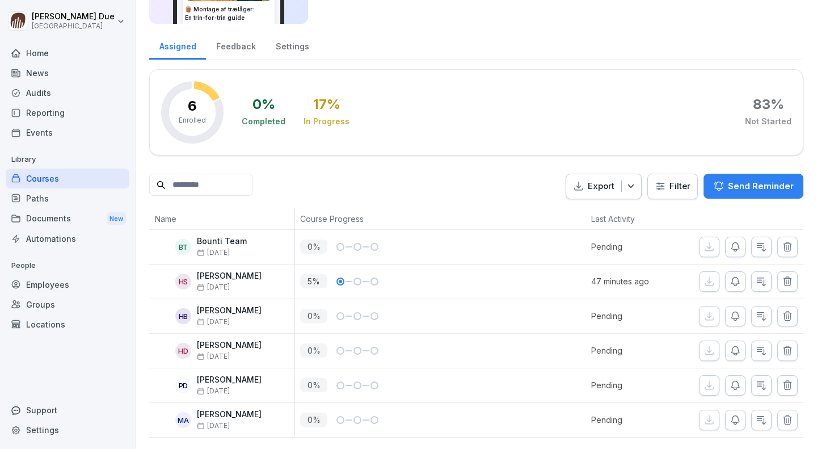
scroll to position [128, 0]
